Goal: Task Accomplishment & Management: Manage account settings

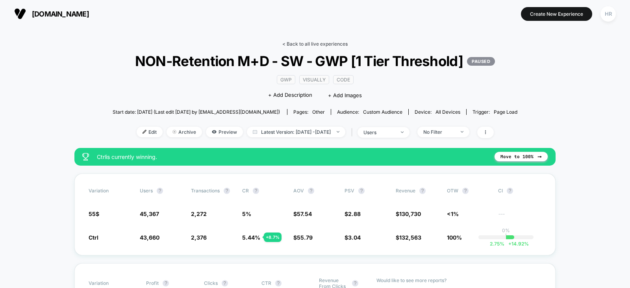
click at [308, 42] on link "< Back to all live experiences" at bounding box center [314, 44] width 65 height 6
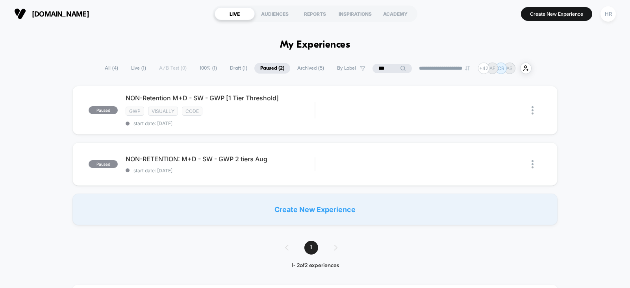
click at [379, 64] on input "***" at bounding box center [392, 68] width 39 height 9
click at [379, 64] on input "***" at bounding box center [392, 68] width 79 height 9
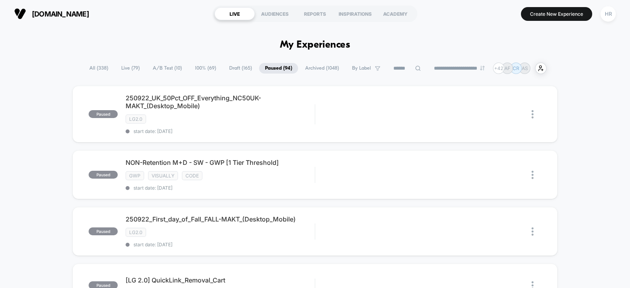
click at [148, 69] on span "A/B Test ( 10 )" at bounding box center [167, 68] width 41 height 11
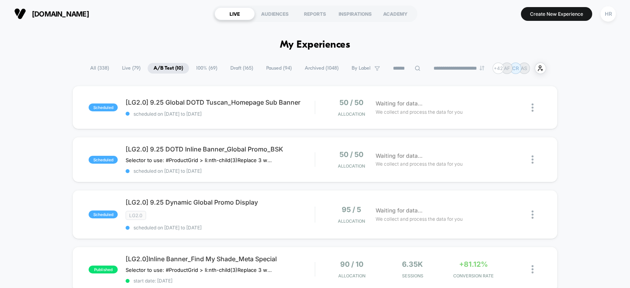
click at [96, 68] on span "All ( 338 )" at bounding box center [99, 68] width 31 height 11
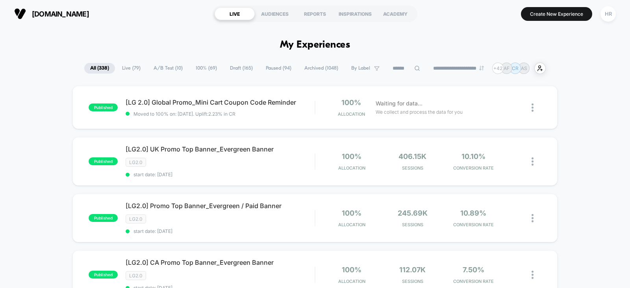
click at [401, 68] on input at bounding box center [406, 68] width 39 height 9
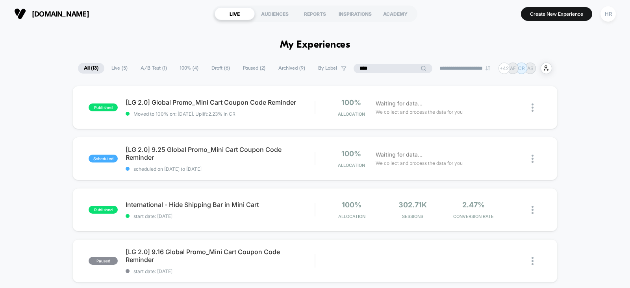
type input "****"
click at [517, 160] on icon at bounding box center [517, 159] width 6 height 6
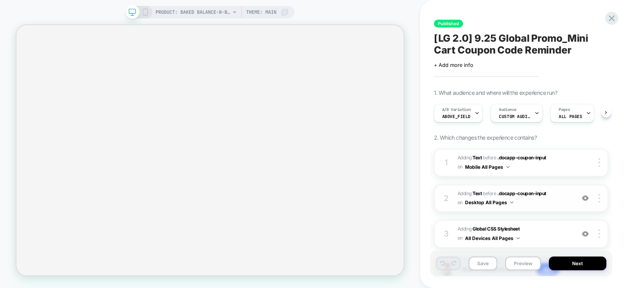
scroll to position [53, 0]
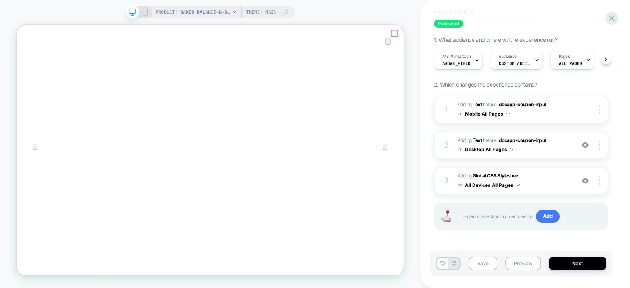
drag, startPoint x: 521, startPoint y: 36, endPoint x: 646, endPoint y: 217, distance: 219.7
click at [29, 60] on icon "Close" at bounding box center [24, 64] width 9 height 9
click at [560, 141] on span "#_loomi_addon_1755543910874_dup1757954135_dup1758564643 Adding Text BEFORE .doc…" at bounding box center [514, 145] width 113 height 19
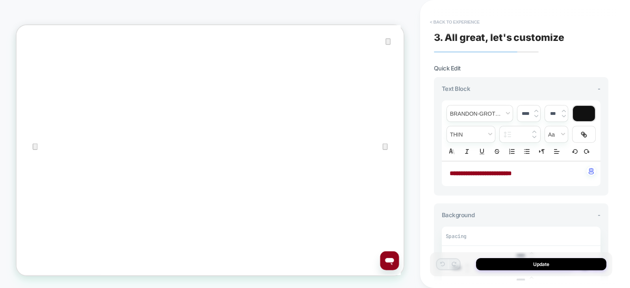
click at [461, 22] on button "< Back to experience" at bounding box center [455, 22] width 58 height 13
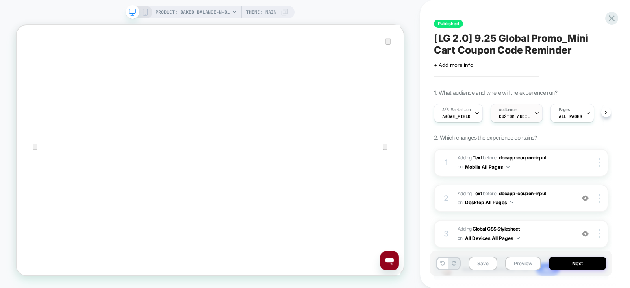
click at [518, 104] on div "Audience Custom Audience" at bounding box center [517, 113] width 52 height 19
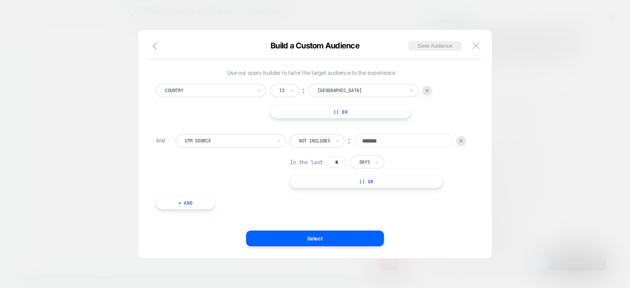
scroll to position [19, 0]
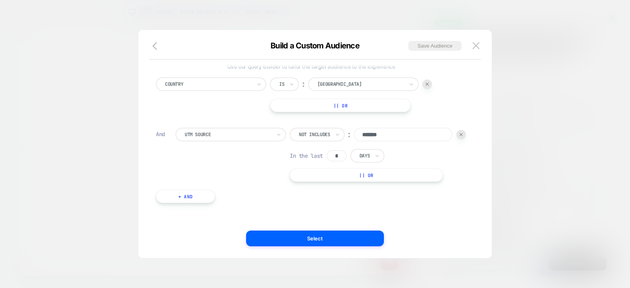
click at [517, 82] on div at bounding box center [315, 144] width 630 height 288
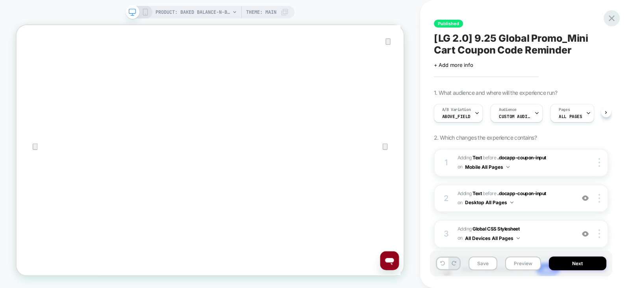
click at [614, 15] on icon at bounding box center [612, 18] width 6 height 6
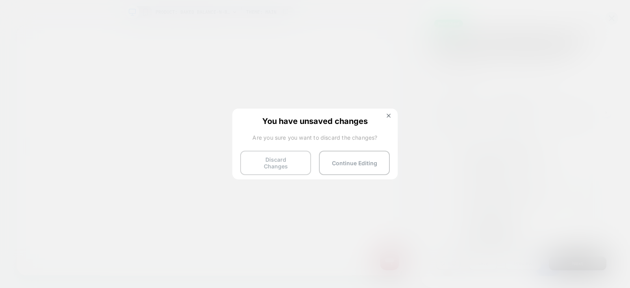
click at [267, 166] on button "Discard Changes" at bounding box center [275, 163] width 71 height 24
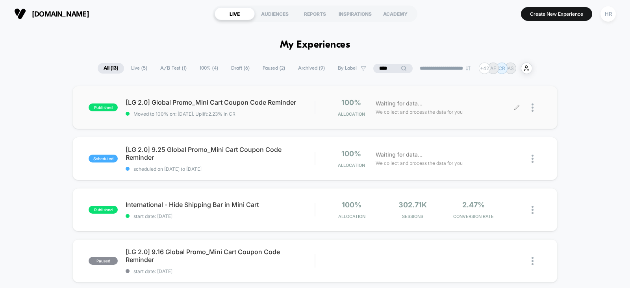
click at [536, 107] on div at bounding box center [537, 107] width 10 height 19
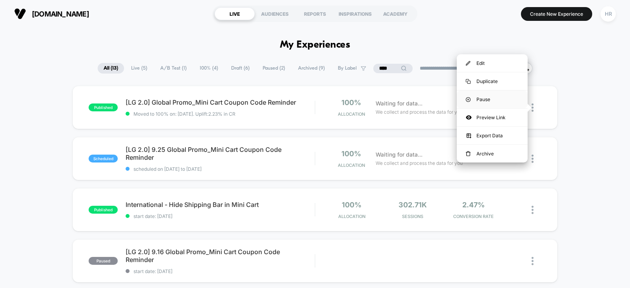
click at [501, 101] on div "Pause" at bounding box center [492, 100] width 71 height 18
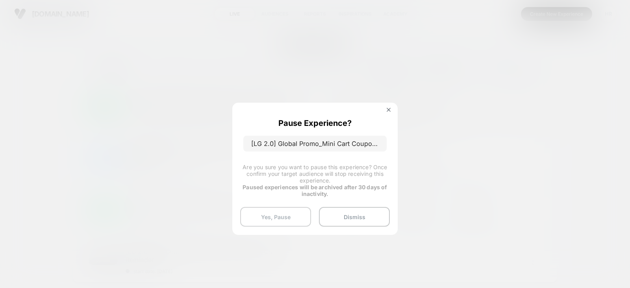
click at [278, 208] on button "Yes, Pause" at bounding box center [275, 217] width 71 height 20
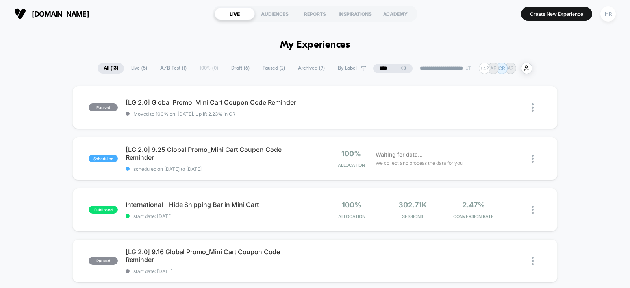
click at [173, 69] on span "A/B Test ( 1 )" at bounding box center [173, 68] width 38 height 11
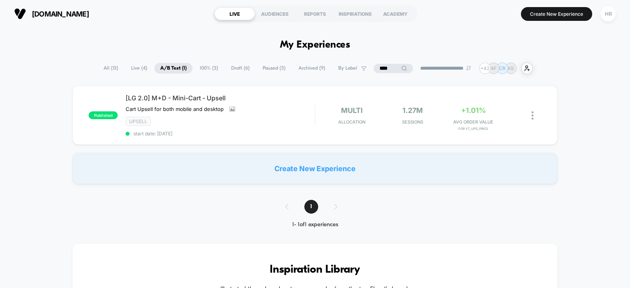
click at [209, 67] on span "100% ( 3 )" at bounding box center [209, 68] width 30 height 11
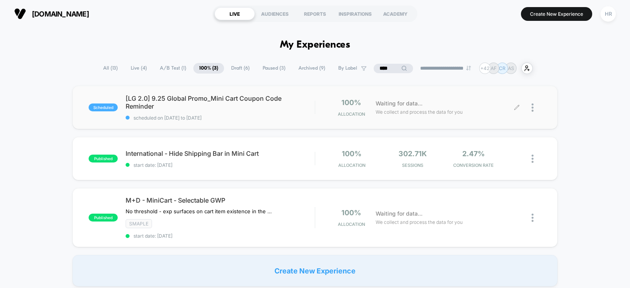
click at [518, 108] on icon at bounding box center [517, 108] width 6 height 6
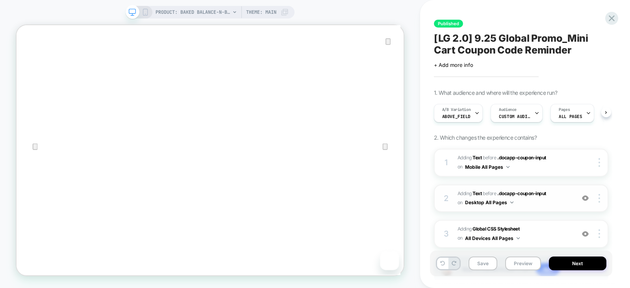
scroll to position [28, 0]
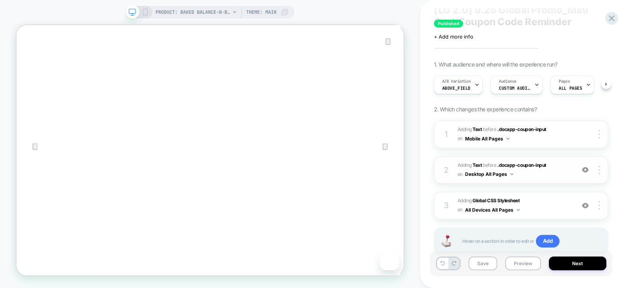
click at [564, 172] on span "#_loomi_addon_1755543910874_dup1757954135_dup1758564643 Adding Text BEFORE .doc…" at bounding box center [514, 170] width 113 height 19
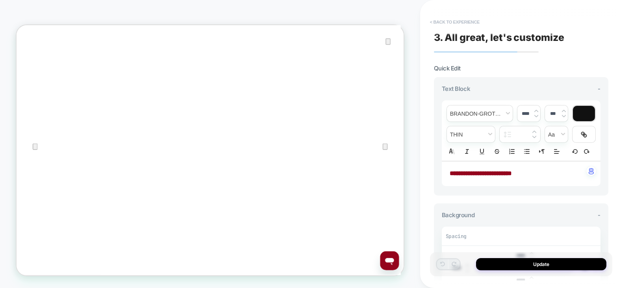
scroll to position [0, 0]
click at [459, 19] on button "< Back to experience" at bounding box center [455, 22] width 58 height 13
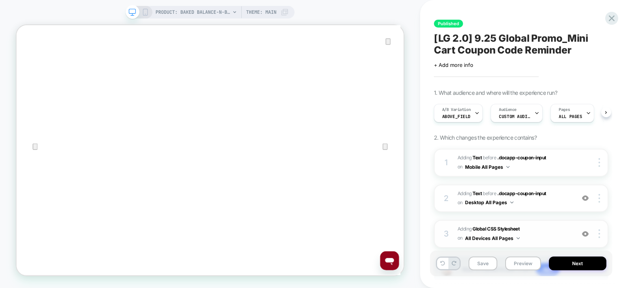
click at [536, 230] on span "Adding Global CSS Stylesheet on All Devices All Pages" at bounding box center [514, 234] width 113 height 19
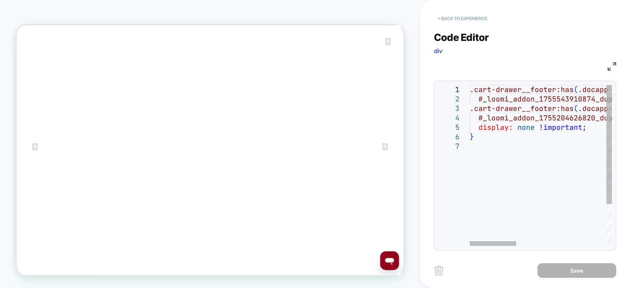
click at [445, 17] on button "< Back to experience" at bounding box center [463, 18] width 58 height 13
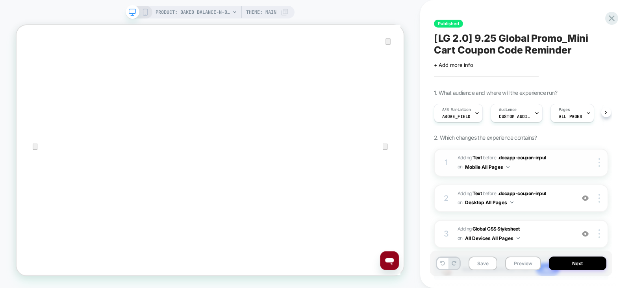
click at [565, 160] on span "#_loomi_addon_1755204626820_dup1757954135_dup1758564643 Adding Text BEFORE .doc…" at bounding box center [514, 163] width 113 height 19
click at [145, 10] on icon at bounding box center [145, 12] width 7 height 7
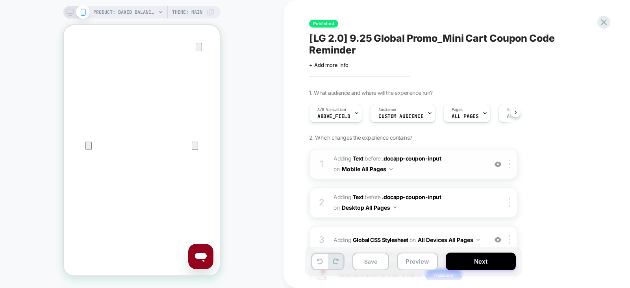
click at [459, 166] on span "#_loomi_addon_1755204626820_dup1757954135_dup1758564643 Adding Text BEFORE .doc…" at bounding box center [409, 164] width 150 height 21
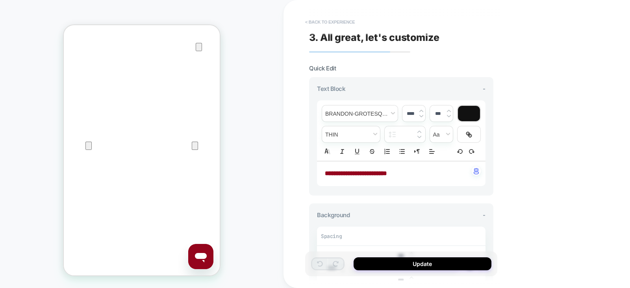
click at [342, 20] on button "< Back to experience" at bounding box center [330, 22] width 58 height 13
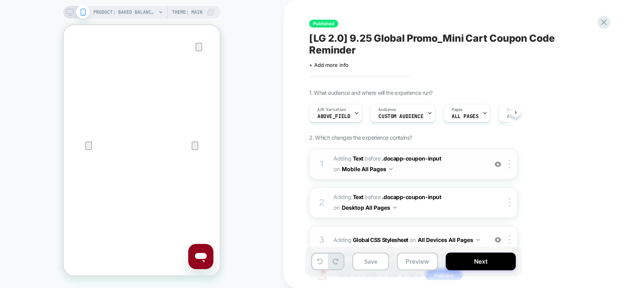
scroll to position [59, 0]
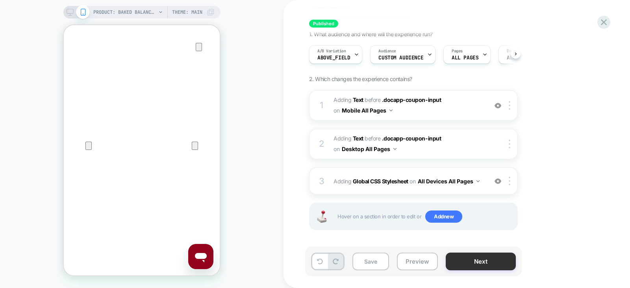
click at [484, 259] on button "Next" at bounding box center [481, 262] width 70 height 18
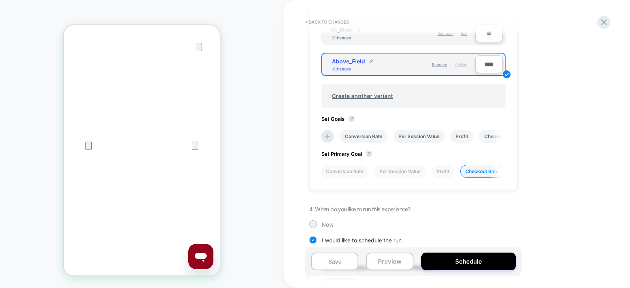
scroll to position [453, 0]
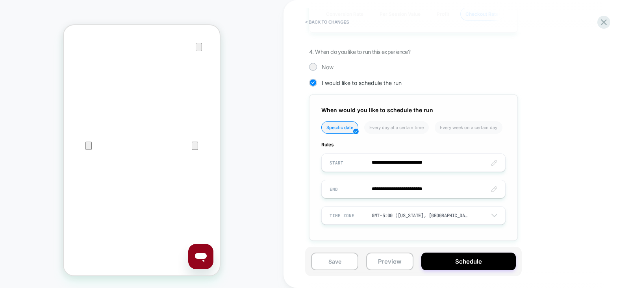
click at [436, 161] on input "**********" at bounding box center [414, 163] width 184 height 19
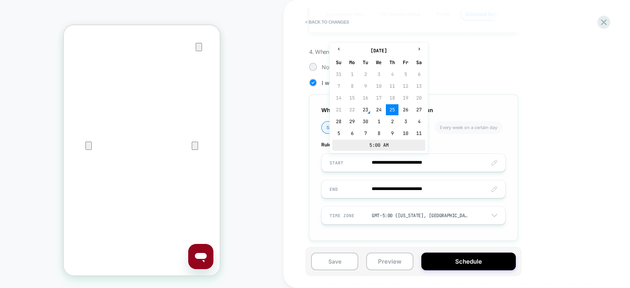
click at [405, 143] on td "5:00 AM" at bounding box center [378, 145] width 93 height 11
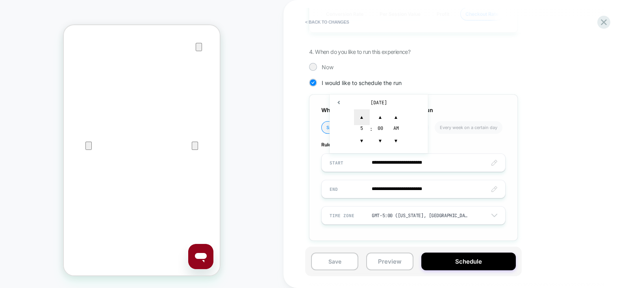
click at [359, 112] on span "▲" at bounding box center [362, 117] width 16 height 16
click at [384, 113] on span "▲" at bounding box center [381, 117] width 16 height 16
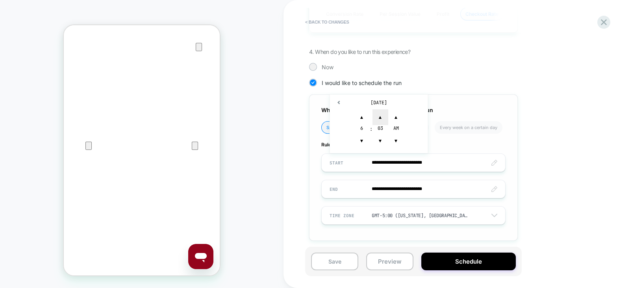
click at [384, 113] on span "▲" at bounding box center [381, 117] width 16 height 16
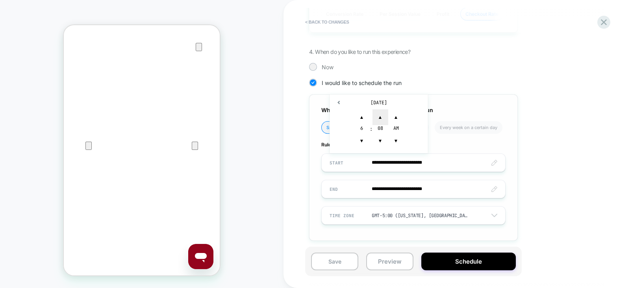
click at [384, 113] on span "▲" at bounding box center [381, 117] width 16 height 16
type input "**********"
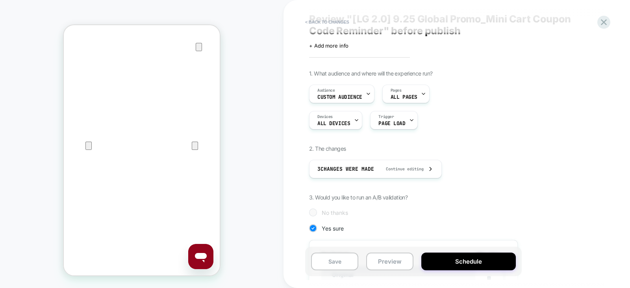
scroll to position [0, 0]
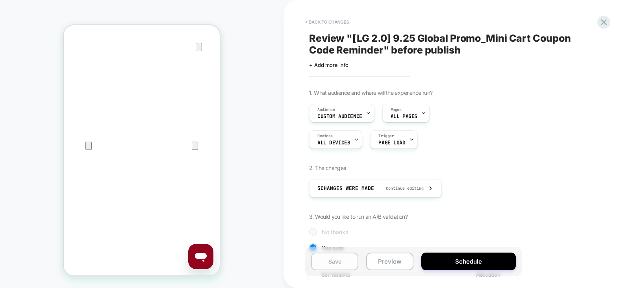
click at [327, 264] on button "Save" at bounding box center [334, 262] width 47 height 18
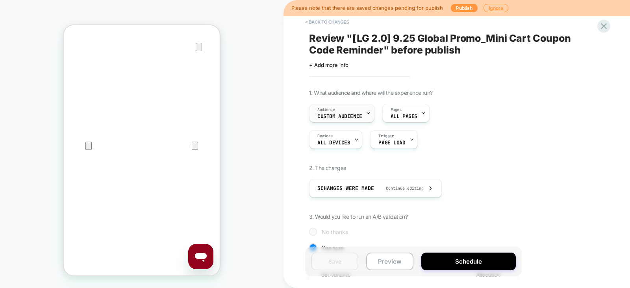
click at [349, 108] on div "Audience Custom Audience" at bounding box center [340, 113] width 61 height 18
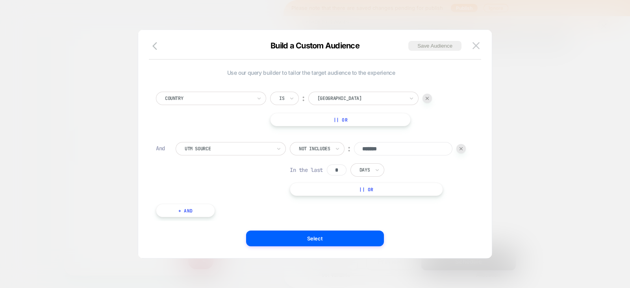
scroll to position [8, 0]
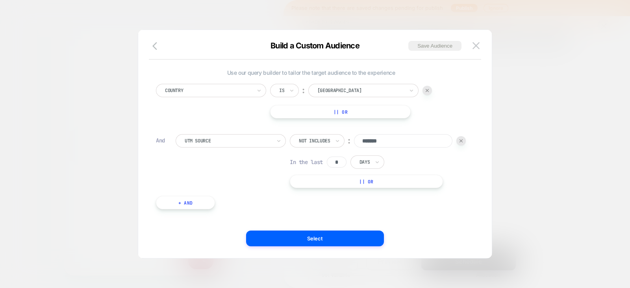
click at [521, 113] on div at bounding box center [315, 144] width 630 height 288
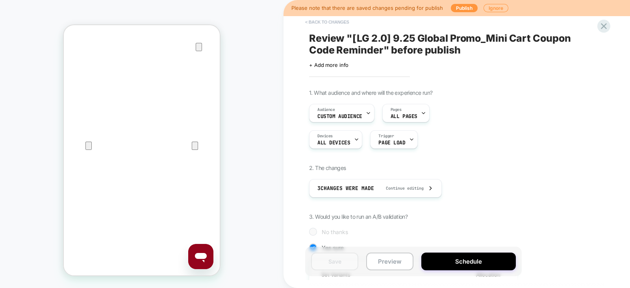
click at [338, 23] on button "< Back to changes" at bounding box center [327, 22] width 52 height 13
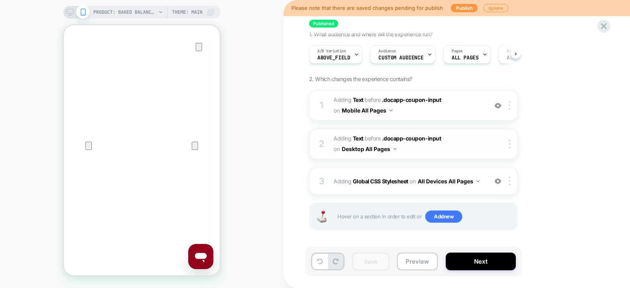
scroll to position [0, 0]
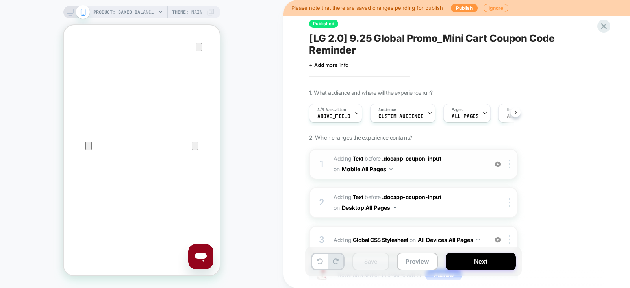
click at [475, 163] on span "#_loomi_addon_1755204626820_dup1757954135_dup1758564643 Adding Text BEFORE .doc…" at bounding box center [409, 164] width 150 height 21
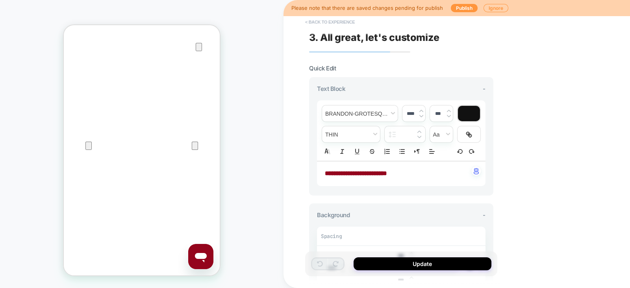
click at [348, 22] on button "< Back to experience" at bounding box center [330, 22] width 58 height 13
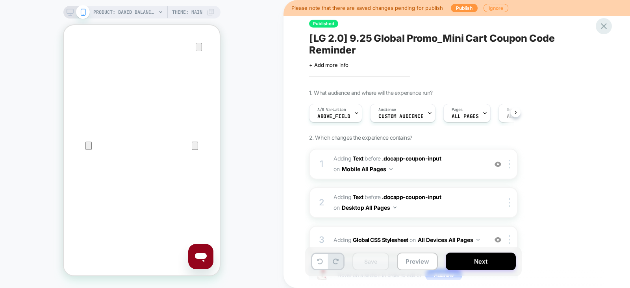
click at [604, 28] on icon at bounding box center [604, 26] width 11 height 11
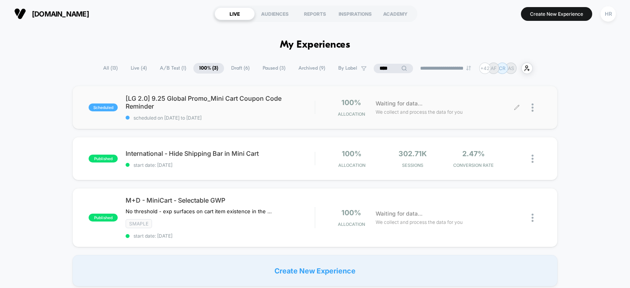
click at [403, 102] on span "Waiting for data..." at bounding box center [399, 103] width 47 height 9
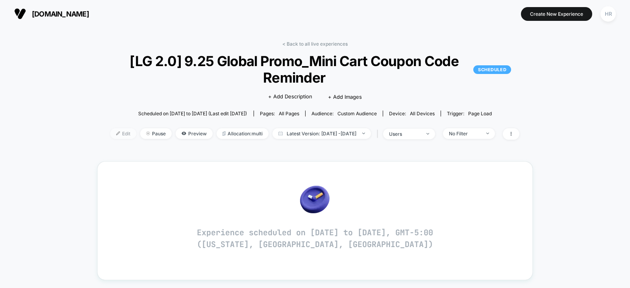
click at [110, 133] on span "Edit" at bounding box center [123, 133] width 26 height 11
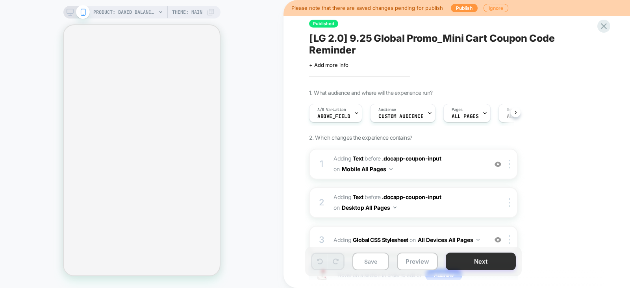
click at [481, 267] on div "PRODUCT: Baked Balance-n-Brighten Color Correcting Foundation PRODUCT: Baked Ba…" at bounding box center [315, 144] width 630 height 288
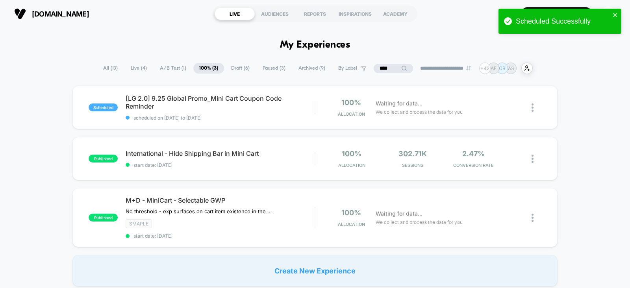
click at [386, 70] on input "****" at bounding box center [393, 68] width 39 height 9
click at [386, 70] on input "****" at bounding box center [393, 68] width 79 height 9
type input "****"
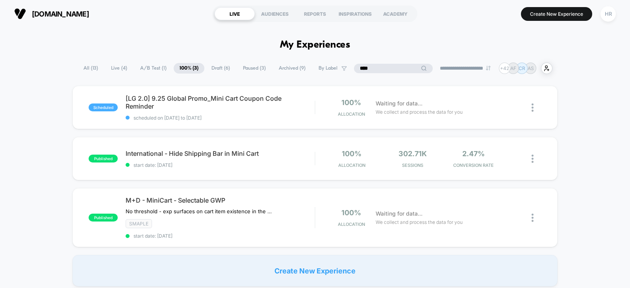
click at [243, 71] on span "Paused ( 3 )" at bounding box center [254, 68] width 35 height 11
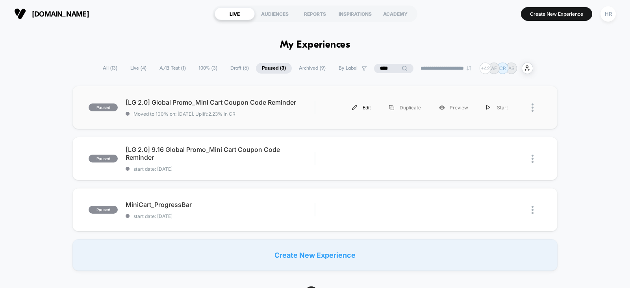
click at [367, 107] on div "Edit" at bounding box center [361, 108] width 37 height 18
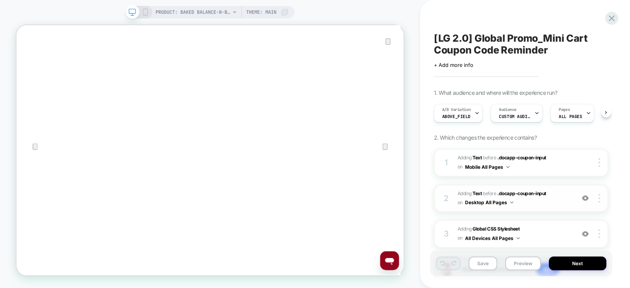
click at [566, 197] on span "#_loomi_addon_1755543910874 Adding Text BEFORE .docapp-coupon-input .docapp-cou…" at bounding box center [514, 198] width 113 height 19
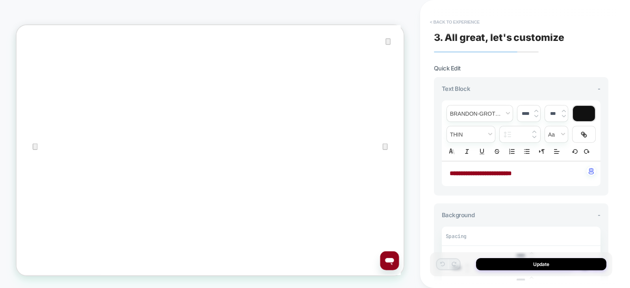
click at [449, 21] on button "< Back to experience" at bounding box center [455, 22] width 58 height 13
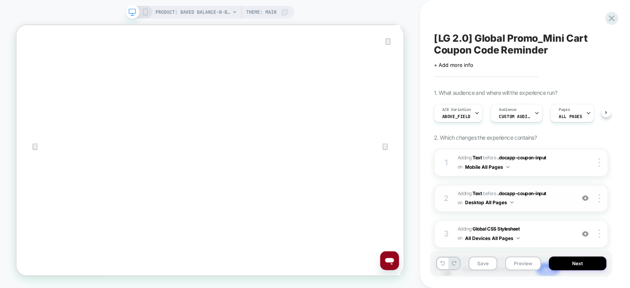
scroll to position [53, 0]
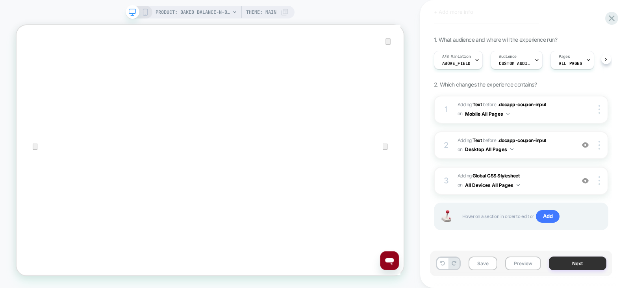
click at [572, 264] on button "Next" at bounding box center [578, 264] width 58 height 14
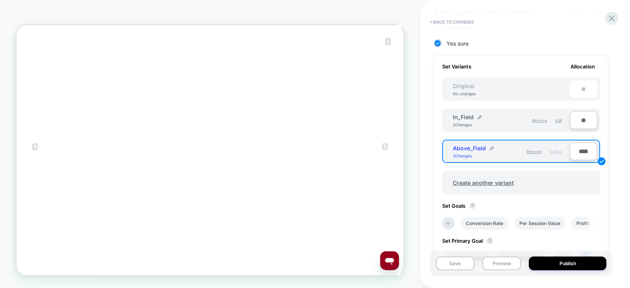
scroll to position [304, 0]
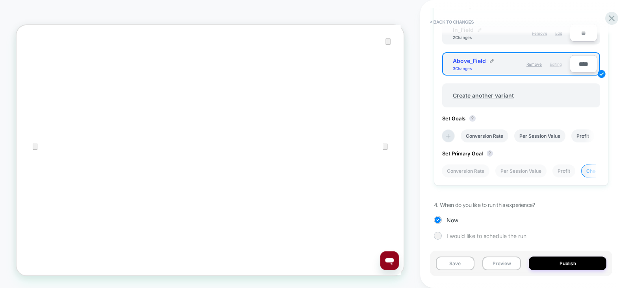
click at [484, 232] on div "I would like to schedule the run" at bounding box center [521, 236] width 174 height 8
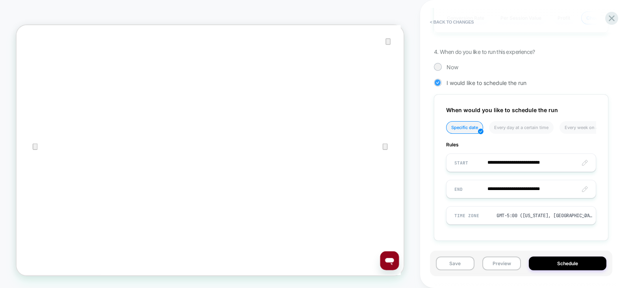
scroll to position [457, 0]
click at [505, 160] on input "**********" at bounding box center [521, 163] width 149 height 19
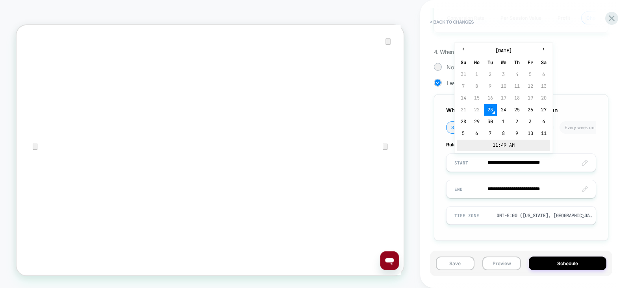
click at [508, 145] on td "11:49 AM" at bounding box center [503, 145] width 93 height 11
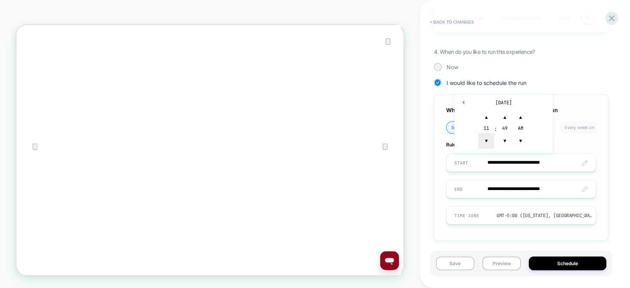
click at [486, 138] on span "▼" at bounding box center [487, 141] width 16 height 16
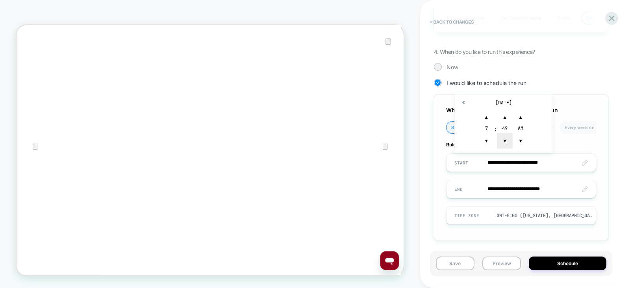
click at [500, 138] on span "▼" at bounding box center [505, 141] width 16 height 16
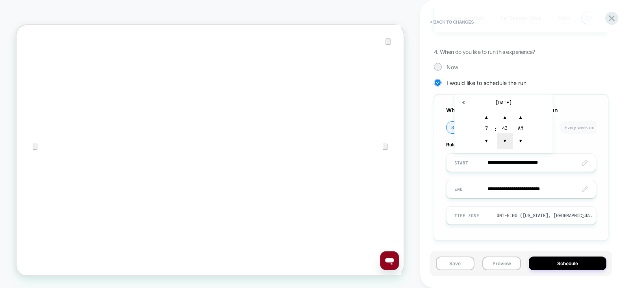
click at [500, 138] on span "▼" at bounding box center [505, 141] width 16 height 16
type input "**********"
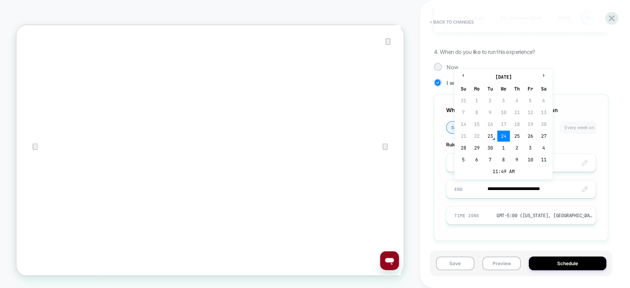
click at [531, 187] on input "**********" at bounding box center [521, 189] width 149 height 19
click at [518, 135] on td "25" at bounding box center [517, 136] width 13 height 11
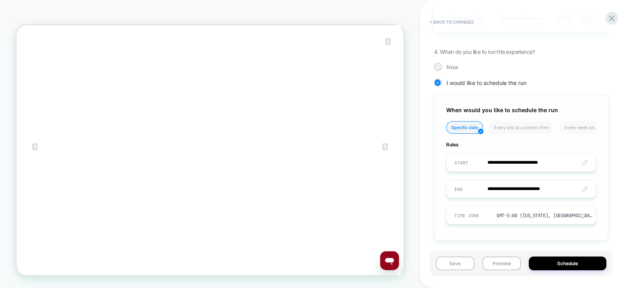
click at [525, 181] on input "**********" at bounding box center [521, 189] width 149 height 19
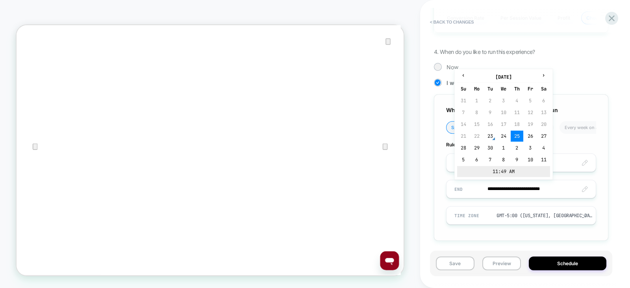
click at [510, 169] on td "11:49 AM" at bounding box center [503, 171] width 93 height 11
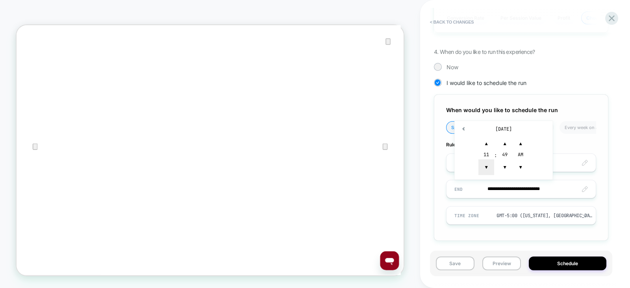
click at [486, 166] on span "▼" at bounding box center [487, 168] width 16 height 16
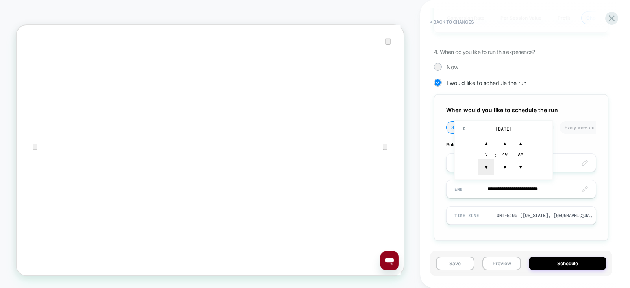
click at [486, 166] on span "▼" at bounding box center [487, 168] width 16 height 16
click at [502, 163] on span "▼" at bounding box center [505, 168] width 16 height 16
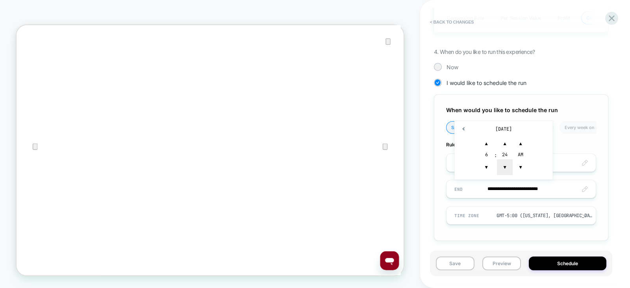
click at [502, 163] on span "▼" at bounding box center [505, 168] width 16 height 16
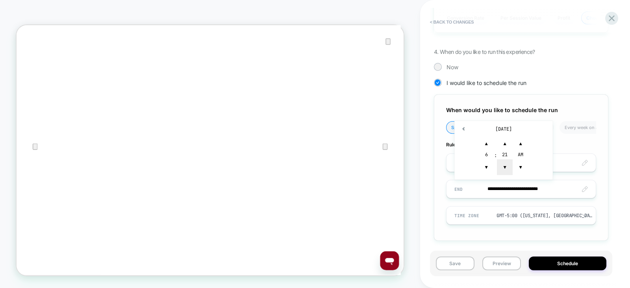
type input "**********"
click at [435, 234] on div "**********" at bounding box center [521, 168] width 174 height 147
click at [454, 260] on button "Save" at bounding box center [455, 264] width 39 height 14
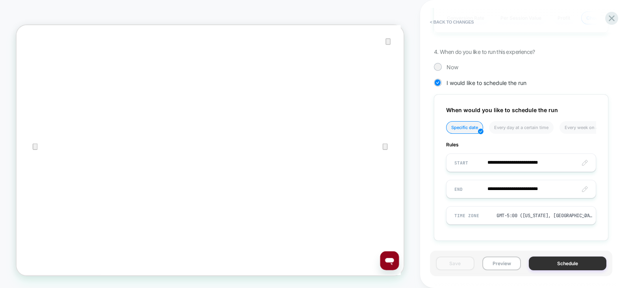
click at [541, 261] on button "Schedule" at bounding box center [568, 264] width 78 height 14
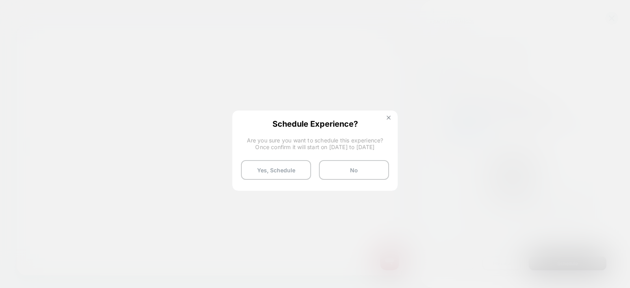
click at [389, 119] on img at bounding box center [389, 118] width 4 height 4
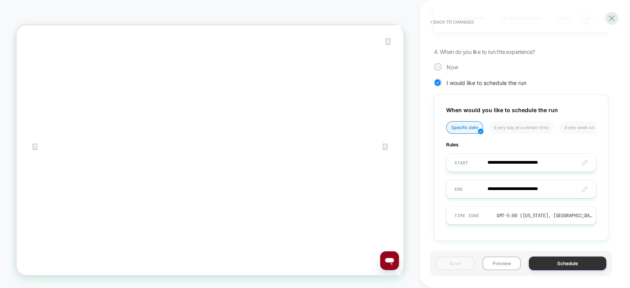
click at [554, 262] on button "Schedule" at bounding box center [568, 264] width 78 height 14
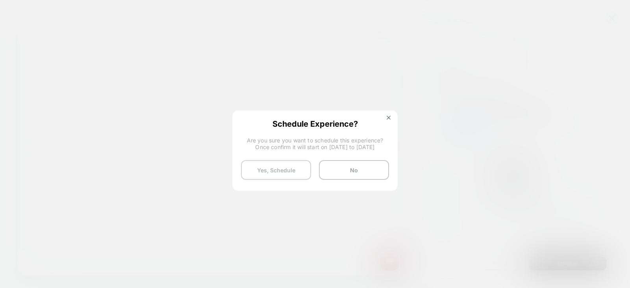
click at [266, 173] on button "Yes, Schedule" at bounding box center [276, 170] width 70 height 20
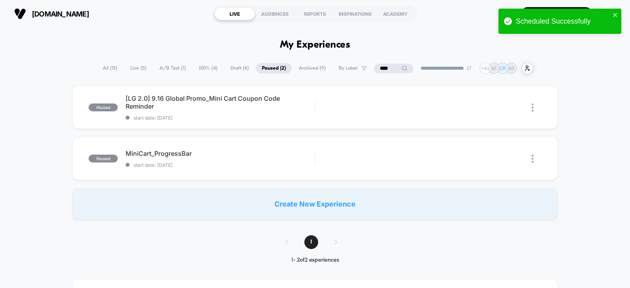
click at [383, 66] on input "****" at bounding box center [393, 68] width 39 height 9
click at [383, 66] on input "****" at bounding box center [393, 68] width 79 height 9
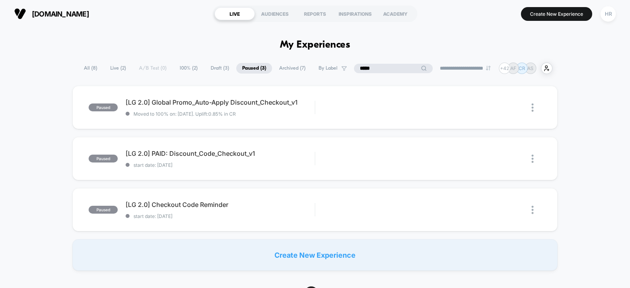
type input "*****"
click at [186, 66] on span "100% ( 2 )" at bounding box center [189, 68] width 30 height 11
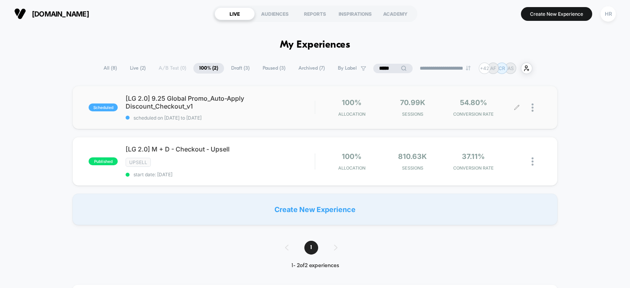
click at [516, 106] on icon at bounding box center [517, 108] width 6 height 6
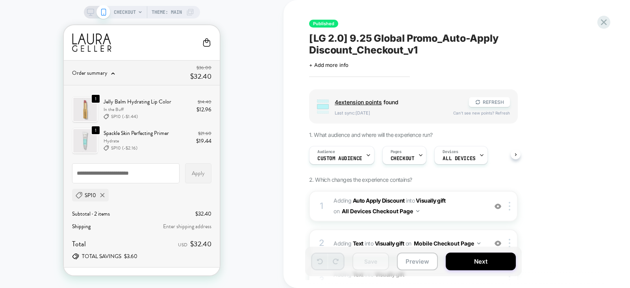
scroll to position [126, 0]
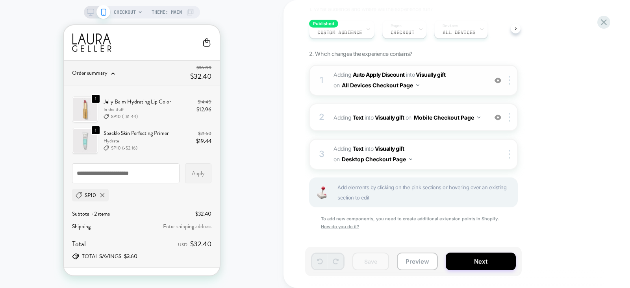
click at [471, 74] on span "#_loomi_addon_1728485017630_dup1757954141 Adding Auto Apply Discount INTO Visua…" at bounding box center [409, 80] width 150 height 21
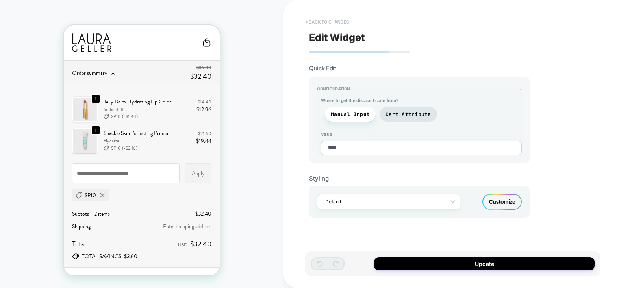
click at [322, 20] on button "< Back to changes" at bounding box center [327, 22] width 52 height 13
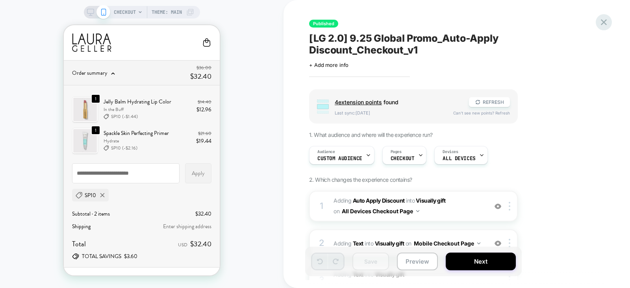
click at [609, 26] on icon at bounding box center [604, 22] width 11 height 11
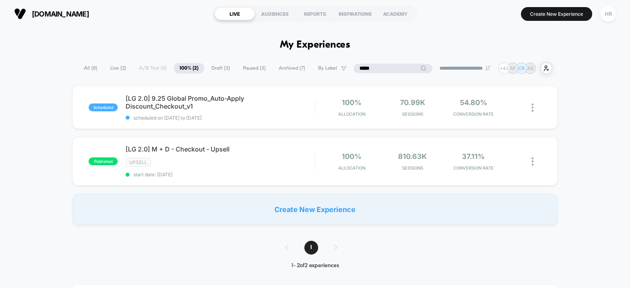
click at [385, 70] on input "*****" at bounding box center [393, 68] width 79 height 9
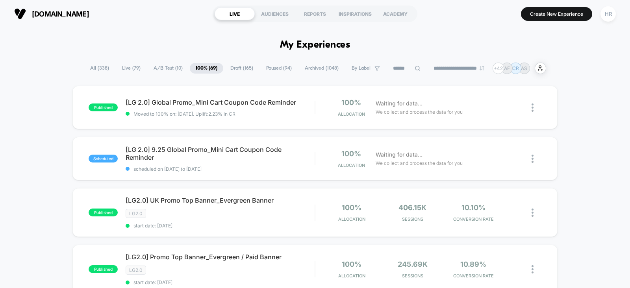
click at [148, 70] on span "A/B Test ( 10 )" at bounding box center [168, 68] width 41 height 11
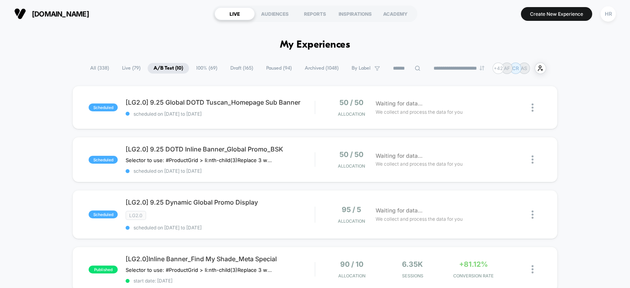
click at [98, 69] on span "All ( 338 )" at bounding box center [99, 68] width 31 height 11
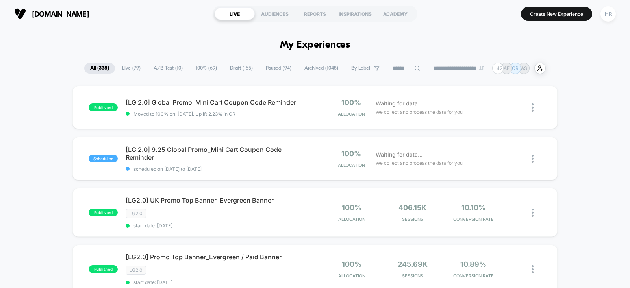
click at [392, 65] on input at bounding box center [406, 68] width 39 height 9
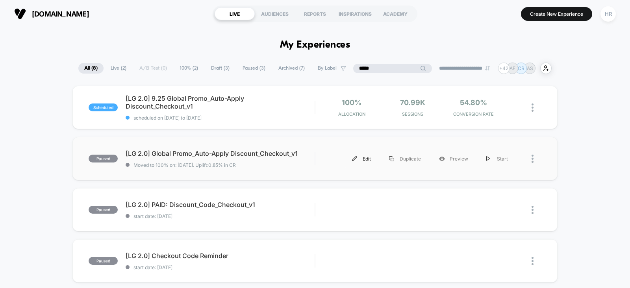
type input "*****"
click at [366, 157] on div "Edit" at bounding box center [361, 159] width 37 height 18
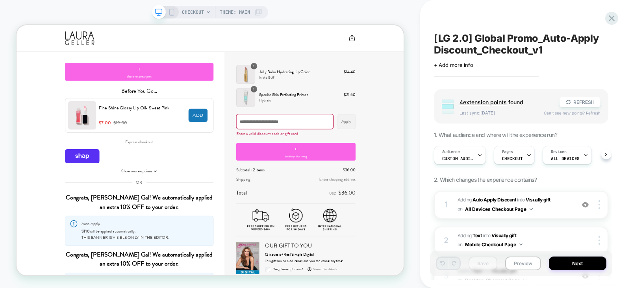
scroll to position [117, 0]
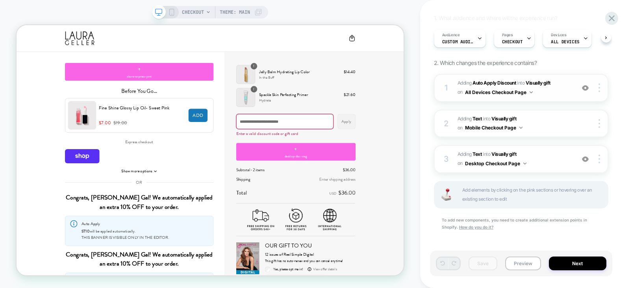
click at [569, 82] on span "#_loomi_addon_1728485017630 Adding Auto Apply Discount INTO Visually gift Visua…" at bounding box center [514, 88] width 113 height 19
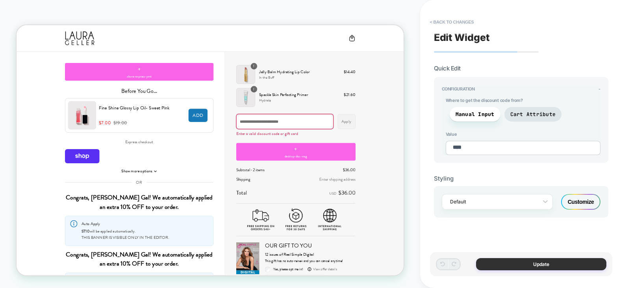
click at [489, 259] on button "Update" at bounding box center [541, 264] width 130 height 12
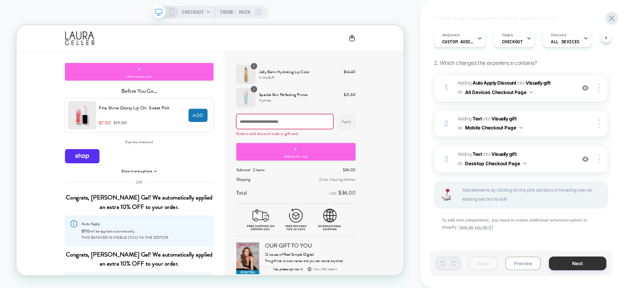
click at [565, 260] on button "Next" at bounding box center [578, 264] width 58 height 14
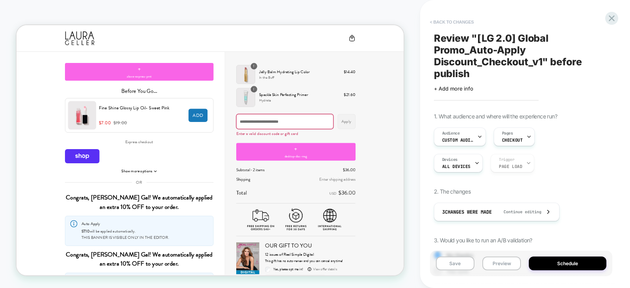
click at [441, 18] on button "< Back to changes" at bounding box center [452, 22] width 52 height 13
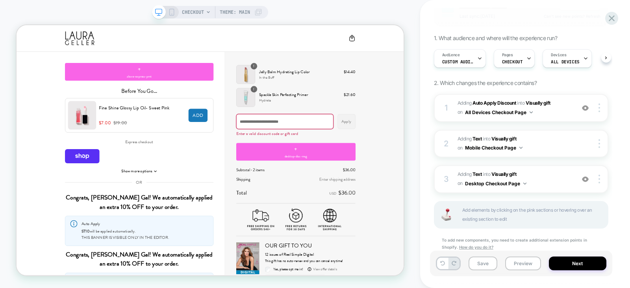
scroll to position [97, 0]
click at [569, 105] on span "#_loomi_addon_1728485017630 Adding Auto Apply Discount INTO Visually gift Visua…" at bounding box center [514, 107] width 113 height 19
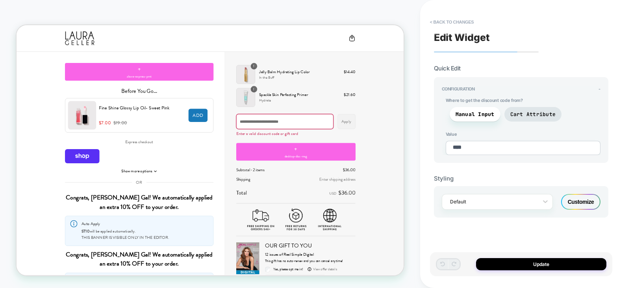
click at [471, 148] on textarea "****" at bounding box center [523, 148] width 155 height 14
type textarea "*"
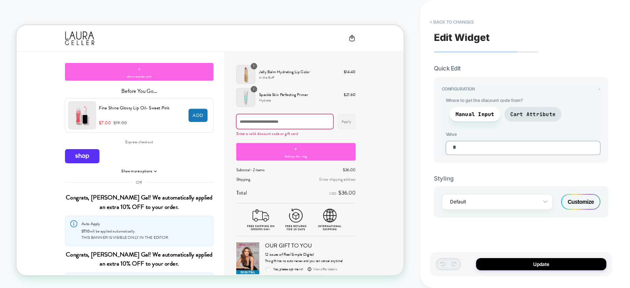
type textarea "*"
type textarea "**"
type textarea "*"
type textarea "***"
type textarea "*"
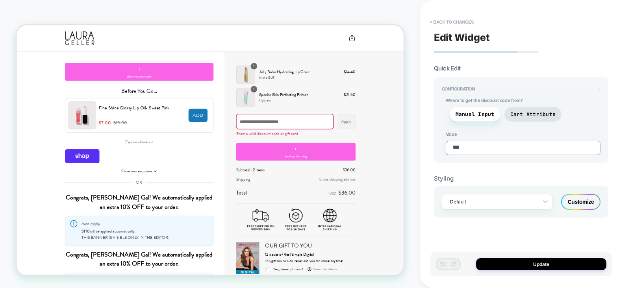
type textarea "****"
click at [510, 268] on button "Update" at bounding box center [541, 264] width 130 height 12
type textarea "*"
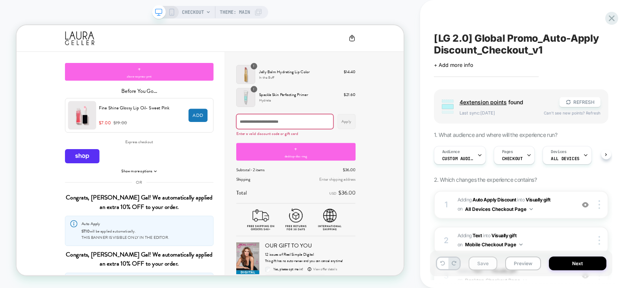
scroll to position [0, 0]
click at [475, 263] on button "Save" at bounding box center [483, 264] width 29 height 14
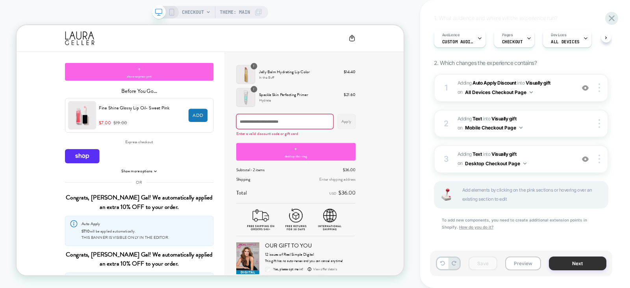
click at [583, 267] on button "Next" at bounding box center [578, 264] width 58 height 14
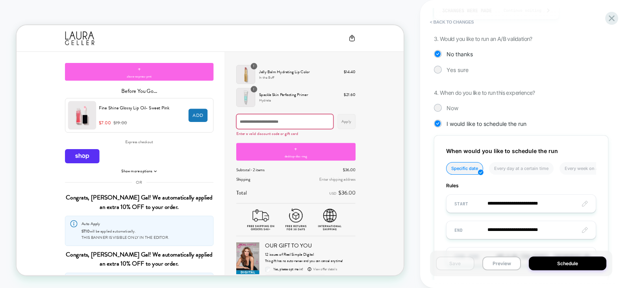
scroll to position [245, 0]
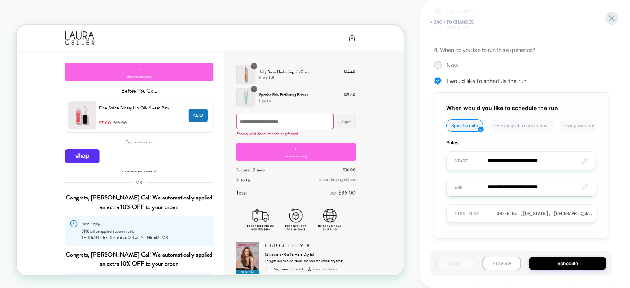
click at [528, 160] on input "**********" at bounding box center [521, 161] width 149 height 19
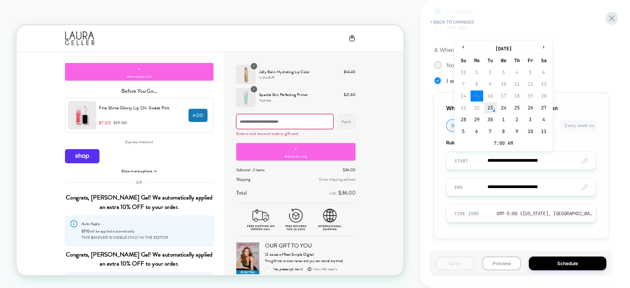
click at [492, 107] on td "23" at bounding box center [490, 107] width 13 height 11
type input "**********"
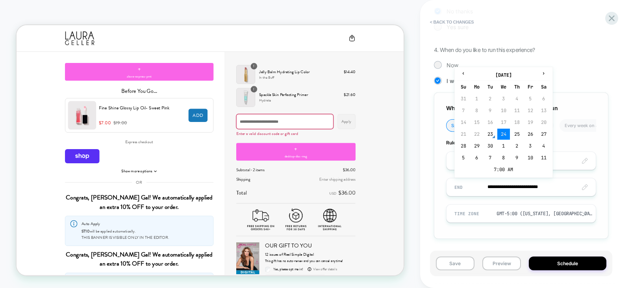
click at [519, 184] on input "**********" at bounding box center [521, 187] width 149 height 19
click at [516, 130] on td "25" at bounding box center [517, 134] width 13 height 11
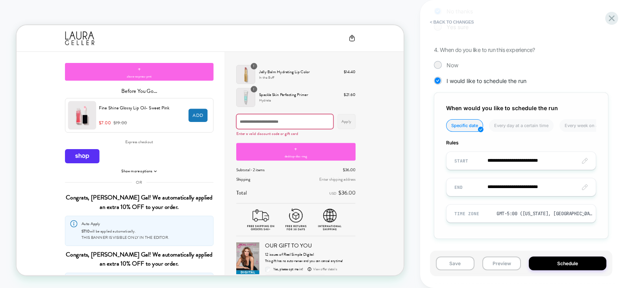
click at [509, 185] on input "**********" at bounding box center [521, 187] width 149 height 19
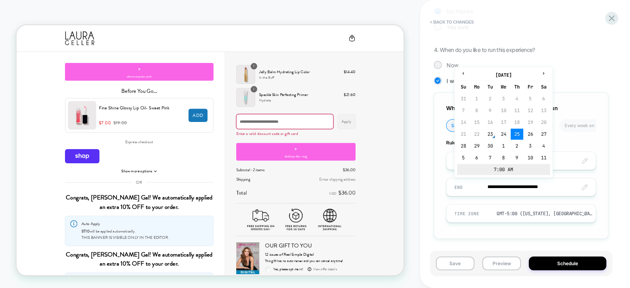
click at [500, 164] on td "7:00 AM" at bounding box center [503, 169] width 93 height 11
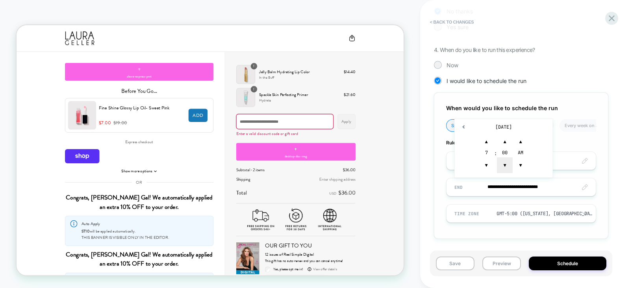
drag, startPoint x: 482, startPoint y: 162, endPoint x: 507, endPoint y: 163, distance: 24.1
click at [482, 162] on span "▼" at bounding box center [487, 166] width 16 height 16
click at [506, 138] on span "▲" at bounding box center [505, 142] width 16 height 16
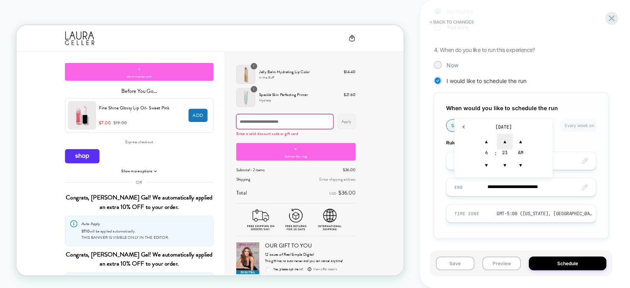
click at [506, 138] on span "▲" at bounding box center [505, 142] width 16 height 16
type input "**********"
click at [439, 233] on div "**********" at bounding box center [521, 166] width 174 height 147
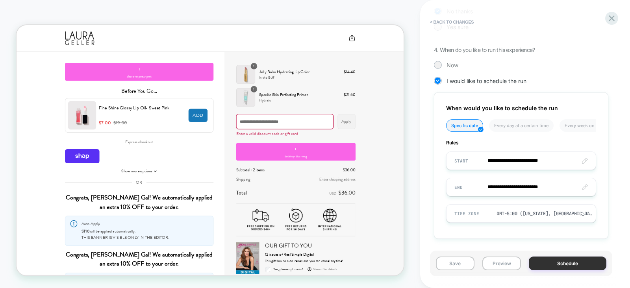
click at [553, 263] on button "Schedule" at bounding box center [568, 264] width 78 height 14
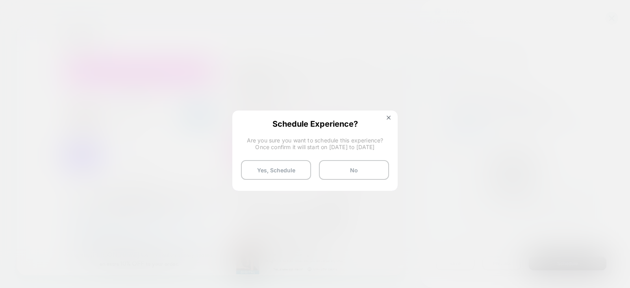
click at [553, 263] on div at bounding box center [315, 144] width 630 height 288
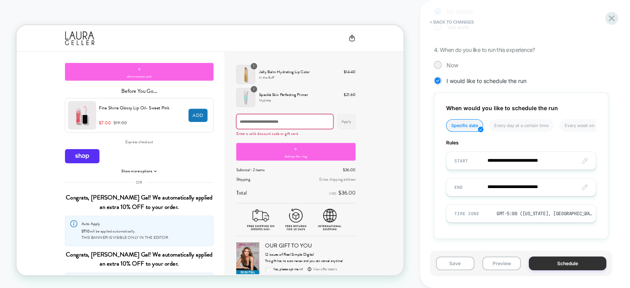
click at [553, 263] on button "Schedule" at bounding box center [568, 264] width 78 height 14
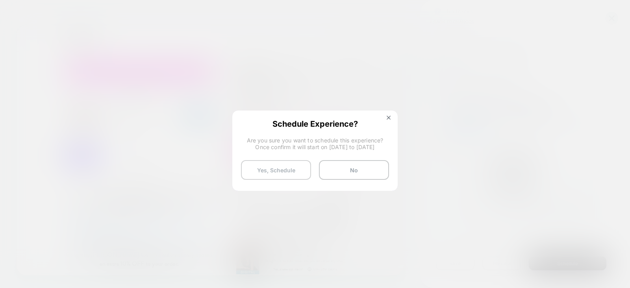
click at [269, 171] on button "Yes, Schedule" at bounding box center [276, 170] width 70 height 20
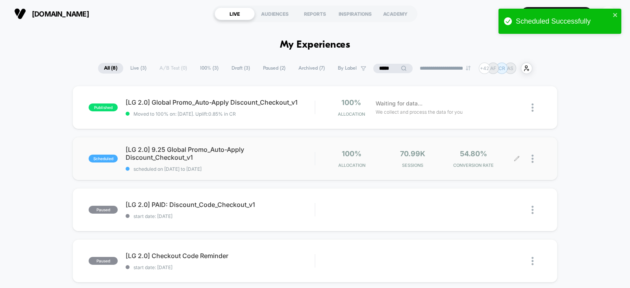
click at [517, 158] on icon at bounding box center [517, 159] width 6 height 6
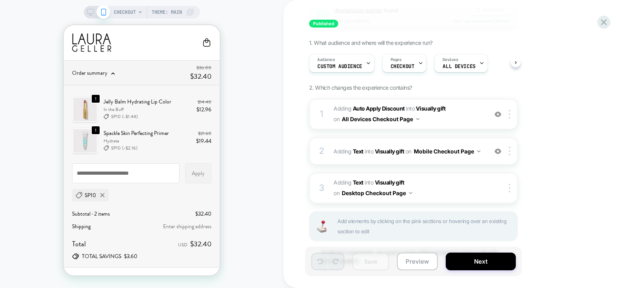
scroll to position [92, 0]
click at [465, 112] on span "#_loomi_addon_1728485017630_dup1757954141 Adding Auto Apply Discount INTO Visua…" at bounding box center [409, 114] width 150 height 21
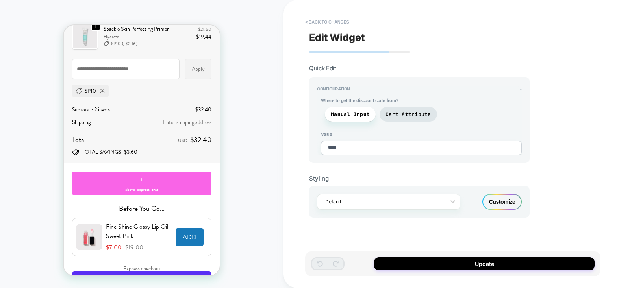
scroll to position [0, 0]
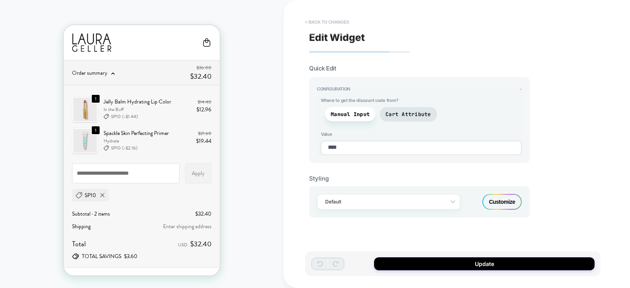
click at [320, 20] on button "< Back to changes" at bounding box center [327, 22] width 52 height 13
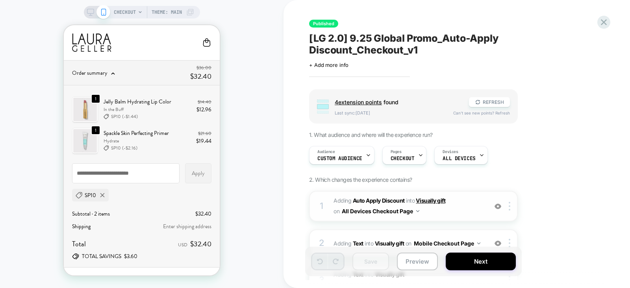
scroll to position [90, 0]
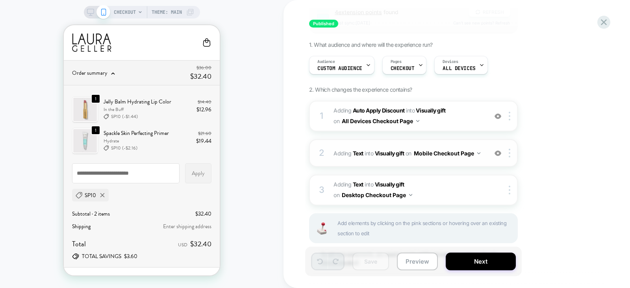
click at [486, 158] on div "2 #_loomi_addon_1728489533445_dup1757954141 Adding Text INTO Visually gift Visu…" at bounding box center [413, 153] width 209 height 28
type textarea "*"
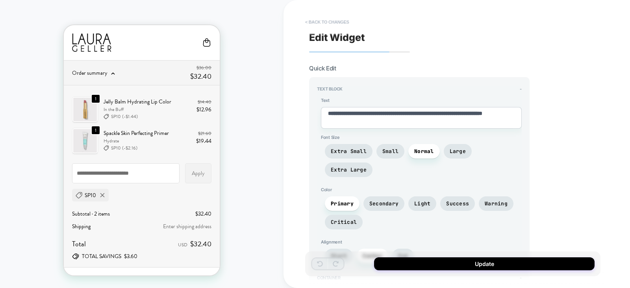
click at [335, 22] on button "< Back to changes" at bounding box center [327, 22] width 52 height 13
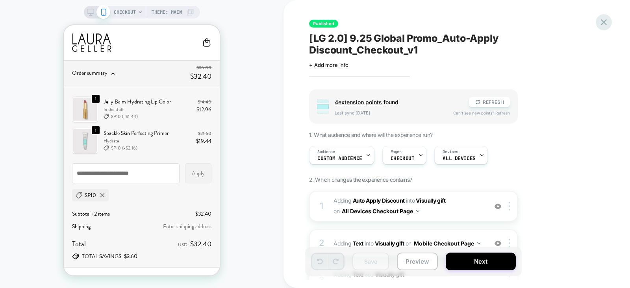
click at [605, 22] on icon at bounding box center [604, 22] width 11 height 11
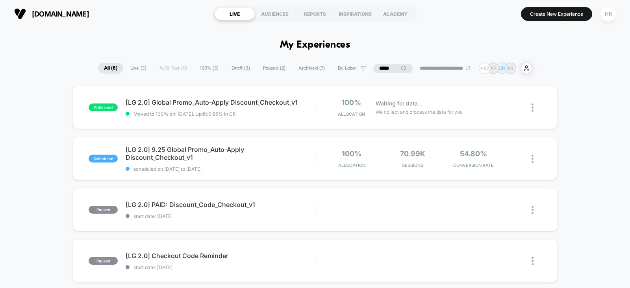
click at [386, 68] on input "*****" at bounding box center [392, 68] width 39 height 9
click at [386, 68] on input "*****" at bounding box center [393, 68] width 79 height 9
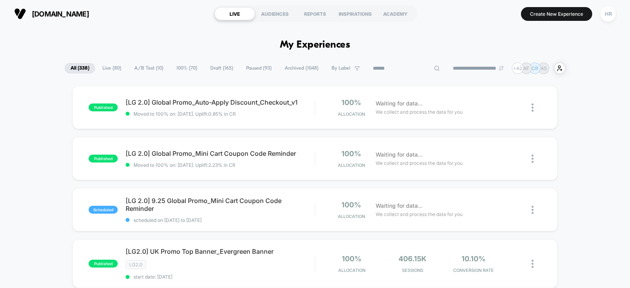
click at [147, 65] on span "A/B Test ( 10 )" at bounding box center [148, 68] width 41 height 11
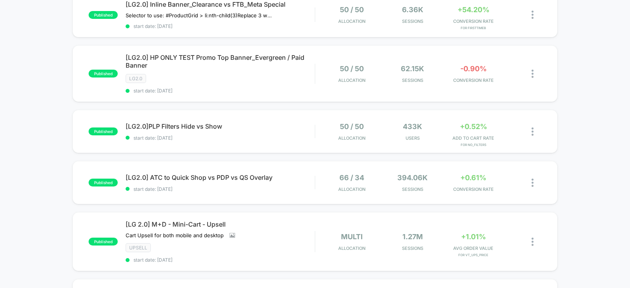
scroll to position [309, 0]
click at [533, 129] on img at bounding box center [533, 131] width 2 height 8
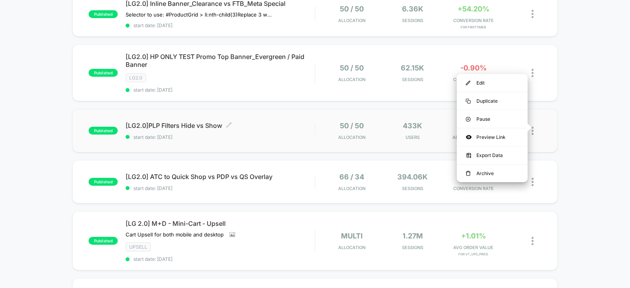
click at [268, 122] on span "[LG2.0]PLP Filters Hide vs Show Click to edit experience details" at bounding box center [220, 126] width 189 height 8
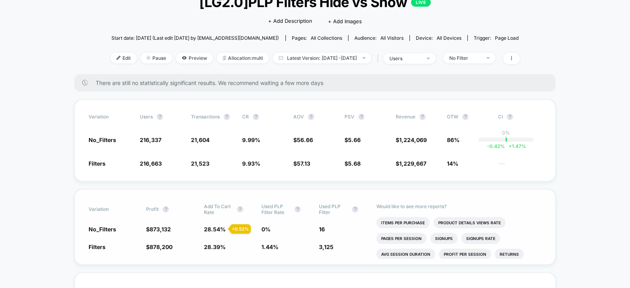
scroll to position [121, 0]
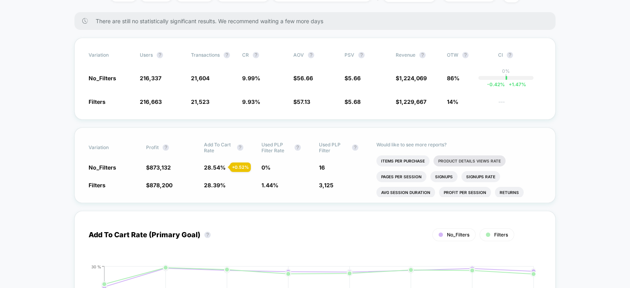
click at [464, 161] on li "Product Details Views Rate" at bounding box center [470, 161] width 72 height 11
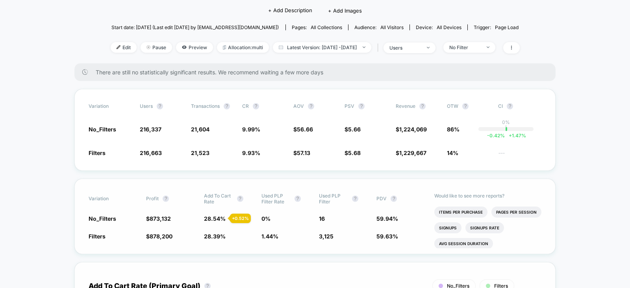
scroll to position [0, 0]
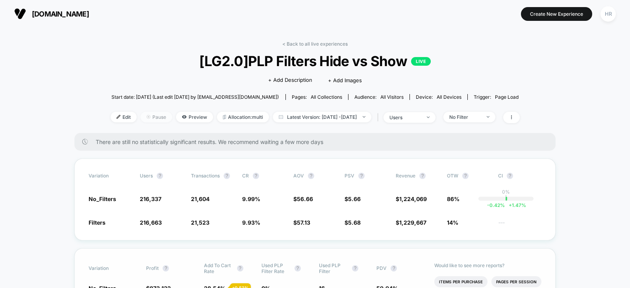
click at [143, 117] on span "Pause" at bounding box center [157, 117] width 32 height 11
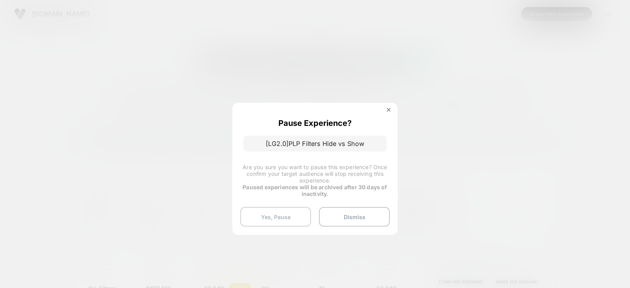
click at [284, 223] on button "Yes, Pause" at bounding box center [275, 217] width 71 height 20
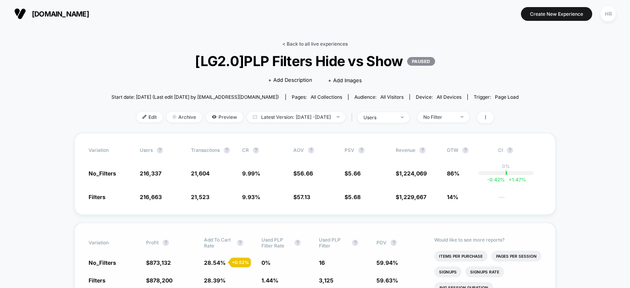
click at [309, 45] on link "< Back to all live experiences" at bounding box center [314, 44] width 65 height 6
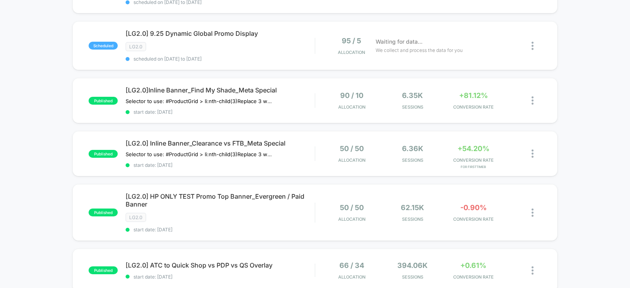
scroll to position [168, 0]
click at [304, 99] on div "[LG2.0]Inline Banner_Find My Shade_Meta Special Selector to use: #ProductGrid >…" at bounding box center [220, 101] width 189 height 29
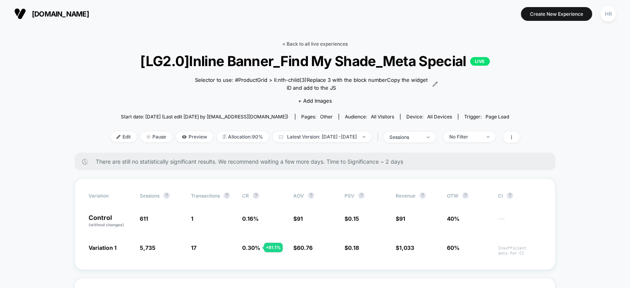
click at [303, 43] on link "< Back to all live experiences" at bounding box center [314, 44] width 65 height 6
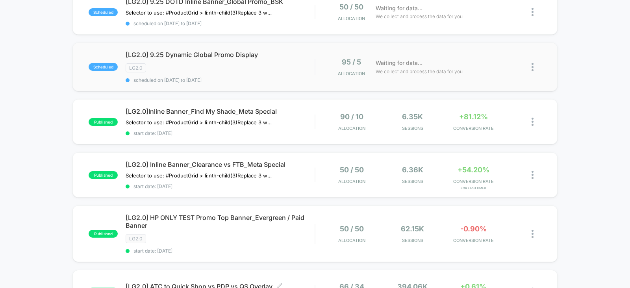
scroll to position [140, 0]
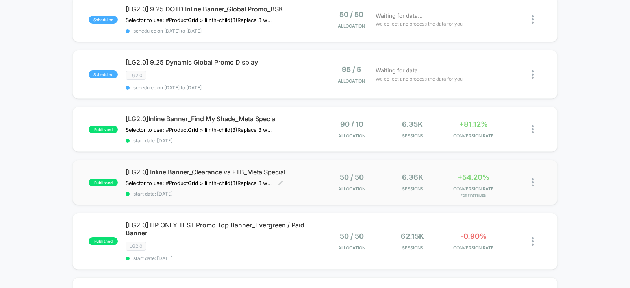
click at [311, 183] on div "[LG2.0] Inline Banner_Clearance vs FTB_Meta Special Selector to use: #ProductGr…" at bounding box center [220, 182] width 189 height 29
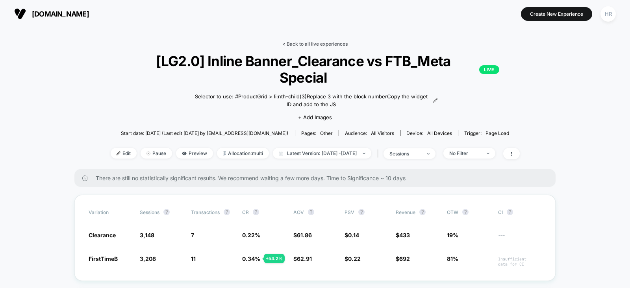
click at [320, 44] on link "< Back to all live experiences" at bounding box center [314, 44] width 65 height 6
